Goal: Transaction & Acquisition: Purchase product/service

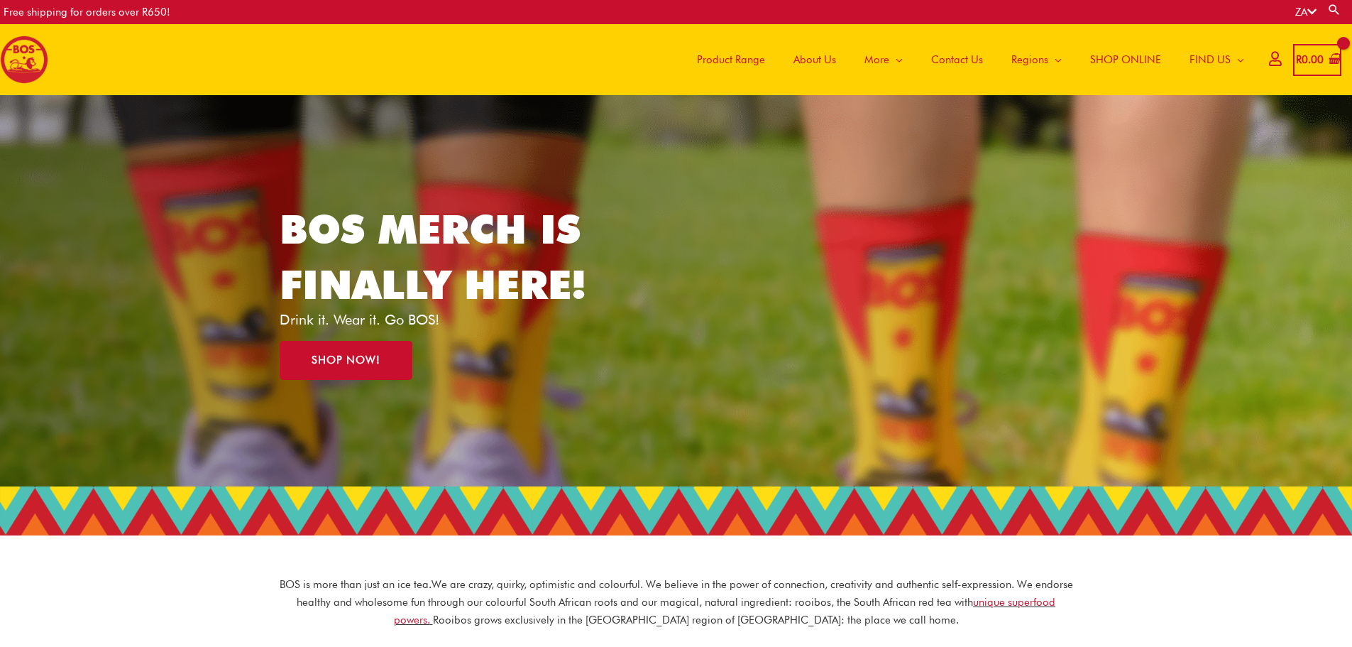
click at [766, 70] on link "Product Range" at bounding box center [731, 59] width 97 height 71
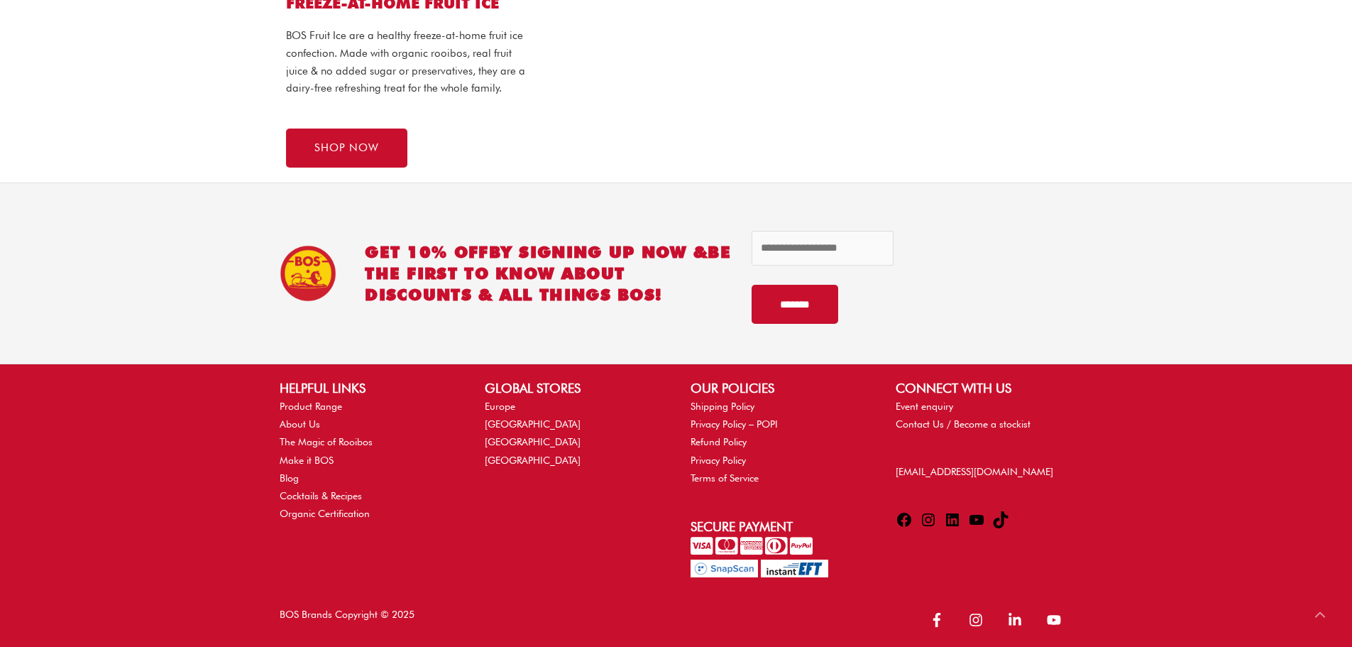
scroll to position [1520, 0]
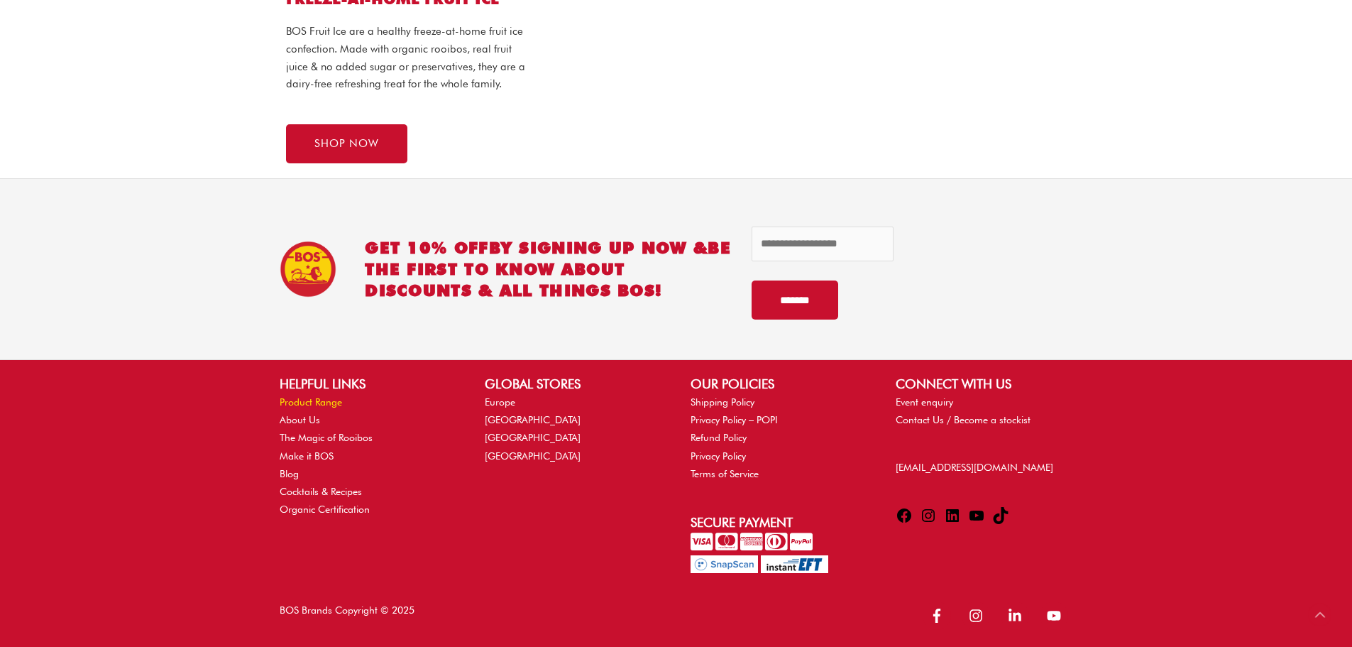
click at [329, 400] on link "Product Range" at bounding box center [311, 401] width 62 height 11
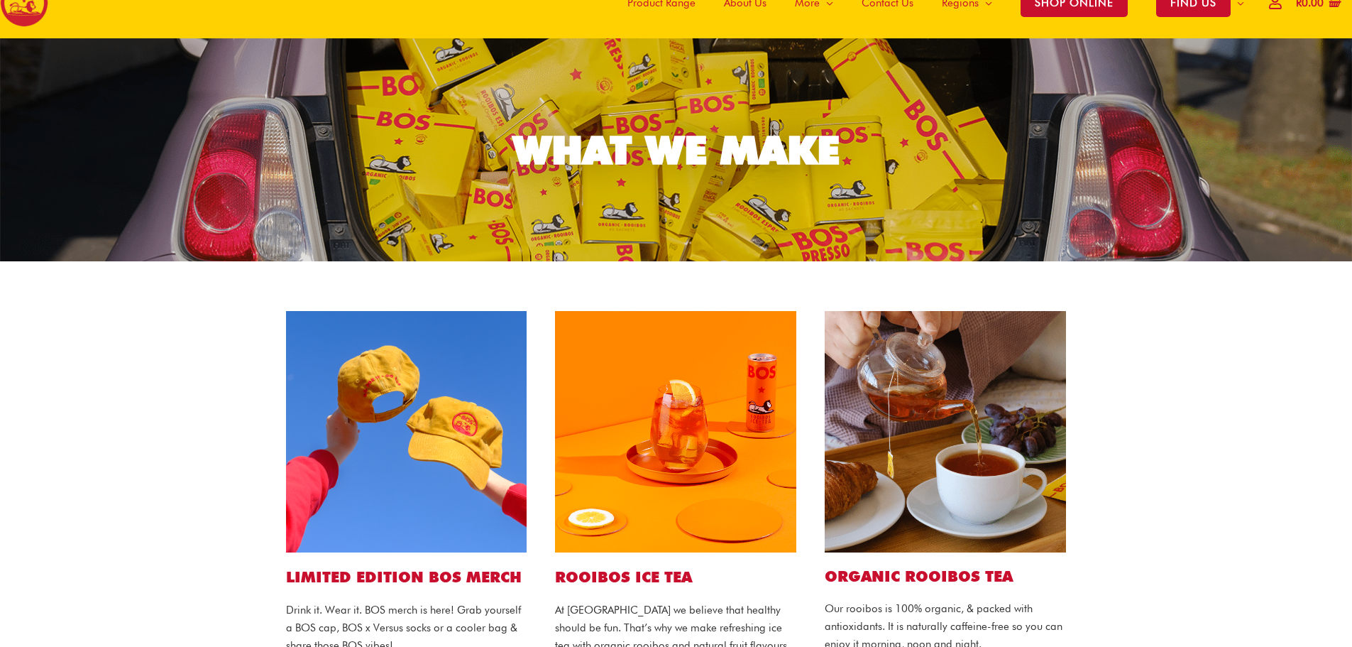
scroll to position [142, 0]
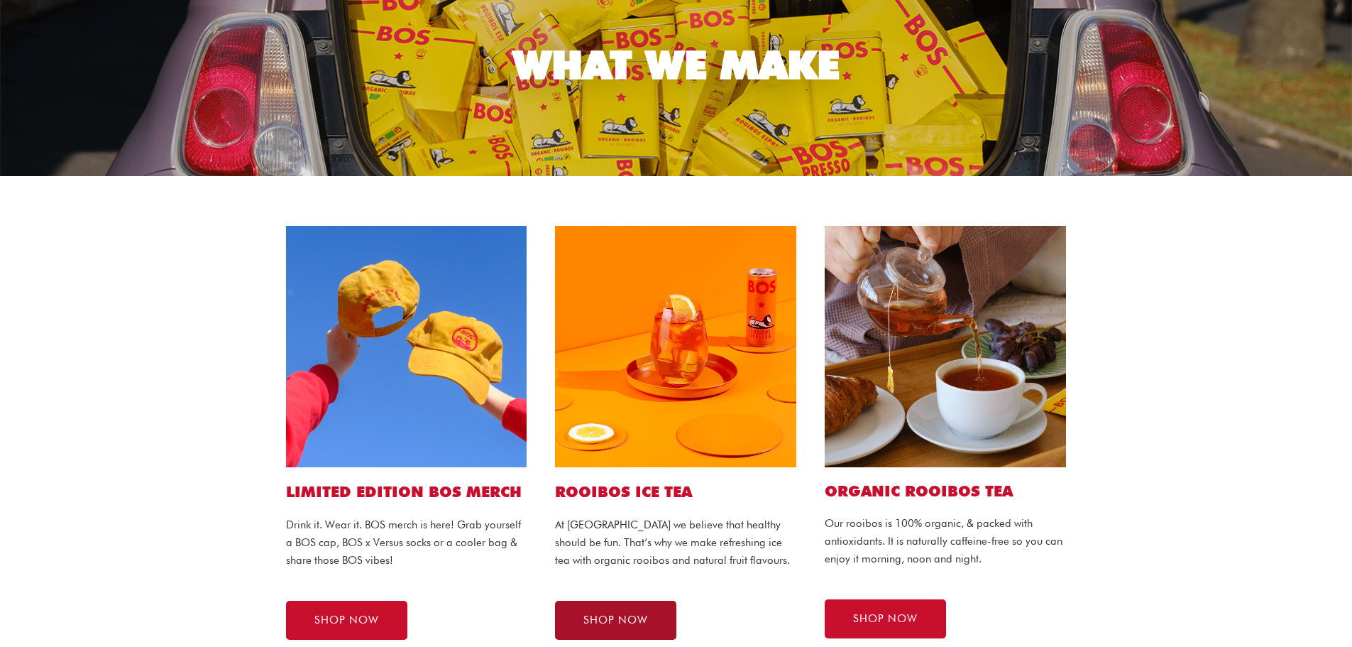
click at [622, 615] on span "SHOP NOW" at bounding box center [615, 620] width 65 height 11
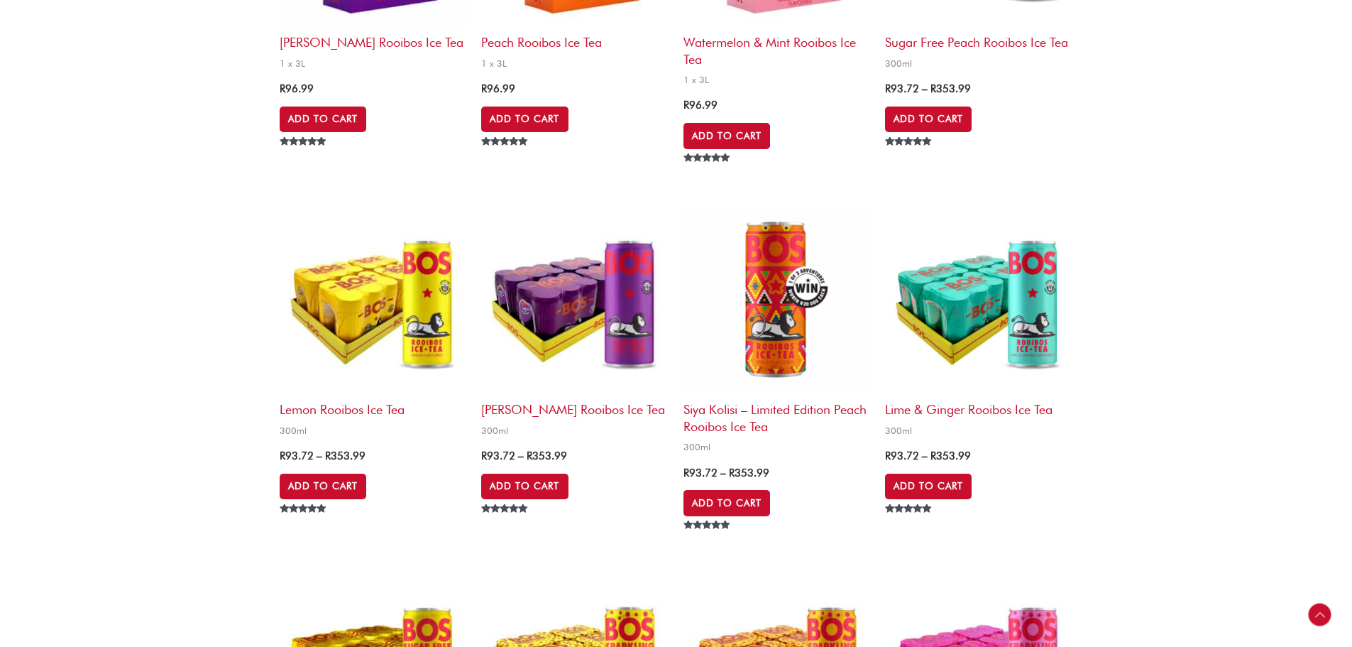
scroll to position [1420, 0]
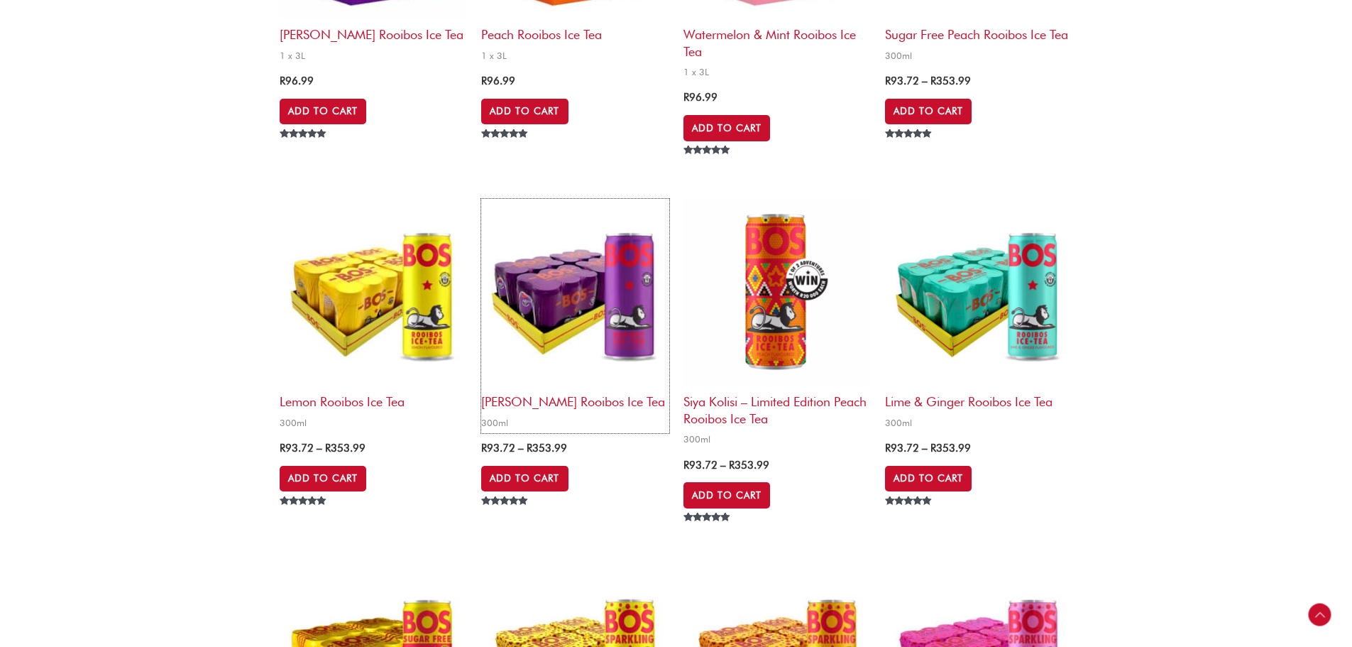
drag, startPoint x: 637, startPoint y: 301, endPoint x: 887, endPoint y: 75, distance: 337.2
click at [637, 300] on img at bounding box center [574, 292] width 187 height 187
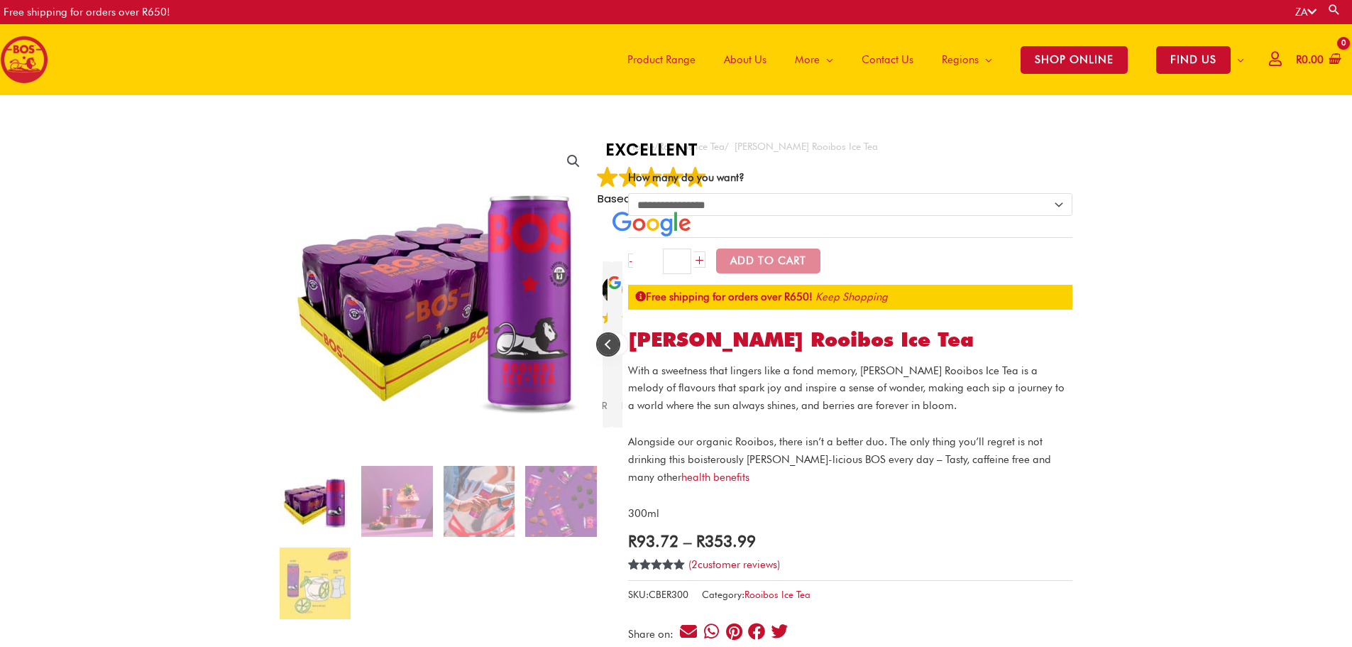
click at [610, 344] on div "Previous review" at bounding box center [608, 344] width 21 height 21
click at [616, 350] on div "Next review" at bounding box center [616, 344] width 21 height 21
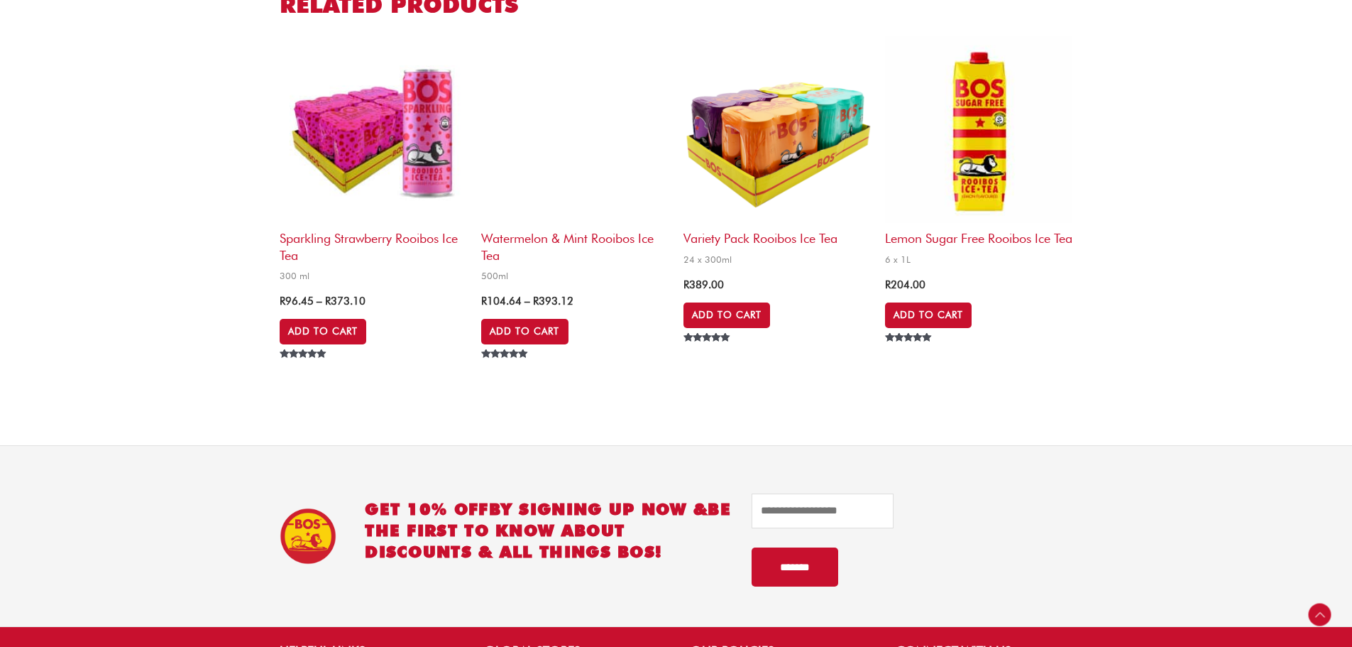
scroll to position [1349, 0]
